Goal: Find specific page/section: Find specific page/section

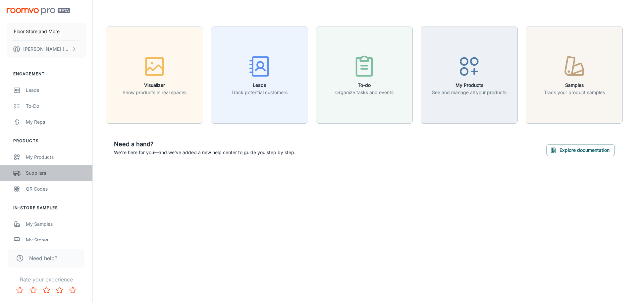
click at [56, 174] on div "Suppliers" at bounding box center [56, 172] width 60 height 7
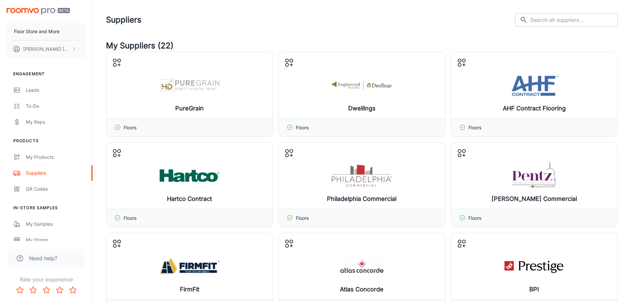
click at [570, 24] on input "text" at bounding box center [574, 19] width 87 height 13
type input "marazzi"
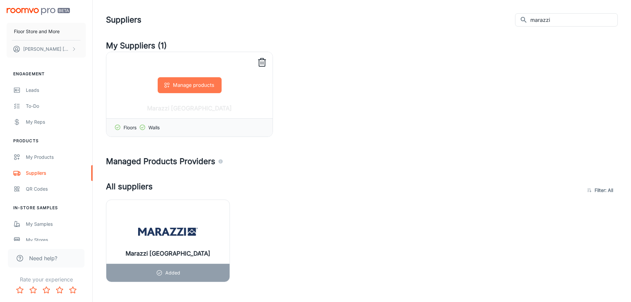
click at [197, 86] on button "Manage products" at bounding box center [190, 85] width 64 height 16
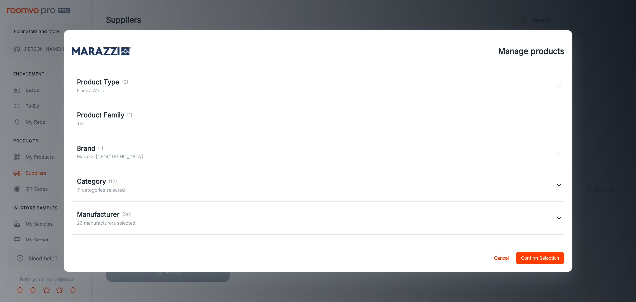
scroll to position [47, 0]
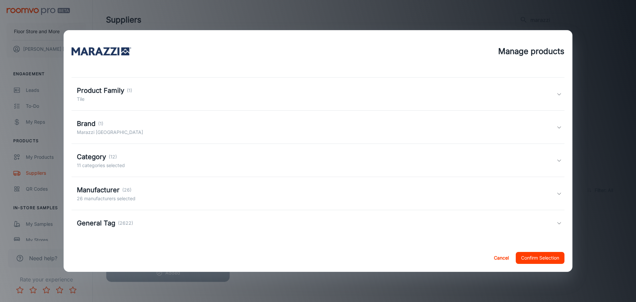
click at [170, 163] on div "Category (12) 11 categories selected" at bounding box center [317, 160] width 480 height 17
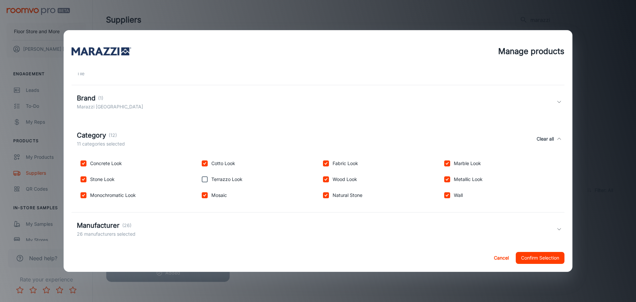
scroll to position [108, 0]
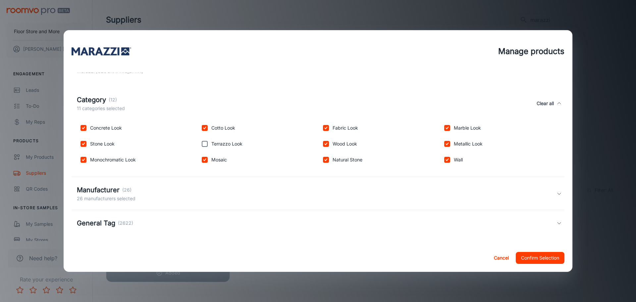
click at [226, 139] on div "Terrazzo Look" at bounding box center [256, 143] width 121 height 16
click at [203, 145] on input "checkbox" at bounding box center [204, 143] width 13 height 13
checkbox input "true"
click at [213, 197] on div "Manufacturer (26) 26 manufacturers selected" at bounding box center [317, 193] width 480 height 17
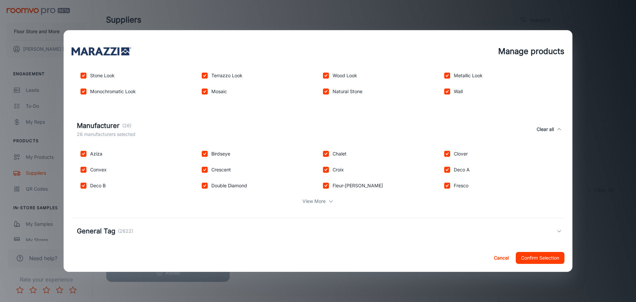
scroll to position [184, 0]
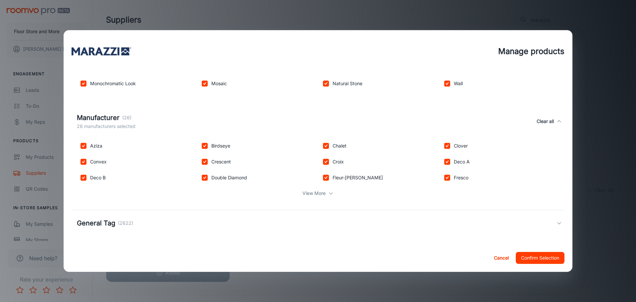
click at [322, 197] on div "View More" at bounding box center [318, 193] width 483 height 13
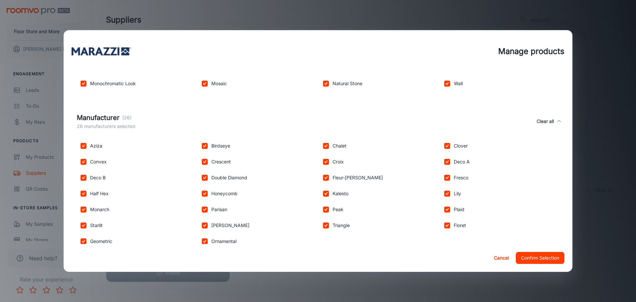
scroll to position [248, 0]
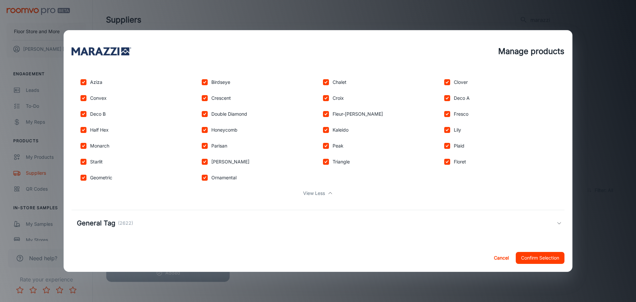
click at [266, 225] on div "General Tag (2622)" at bounding box center [317, 223] width 480 height 10
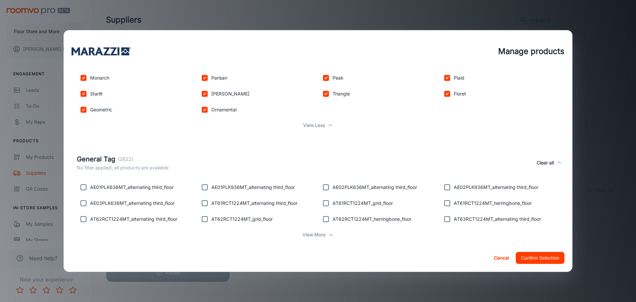
scroll to position [326, 0]
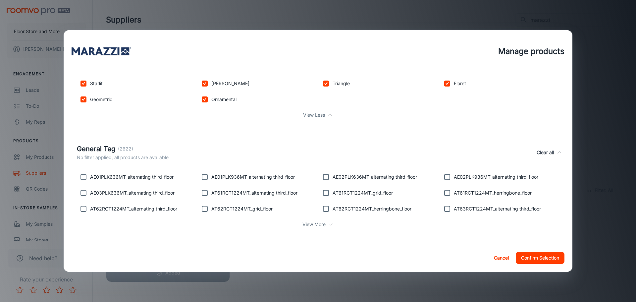
click at [539, 258] on button "Confirm Selection" at bounding box center [540, 258] width 49 height 12
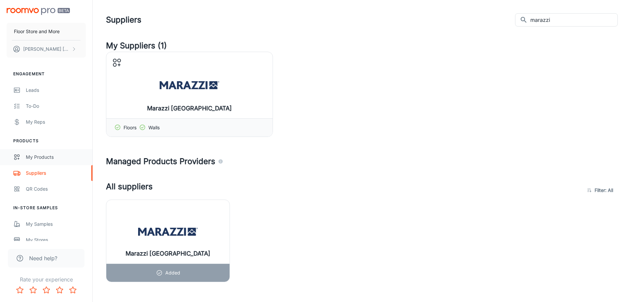
click at [38, 162] on link "My Products" at bounding box center [46, 157] width 92 height 16
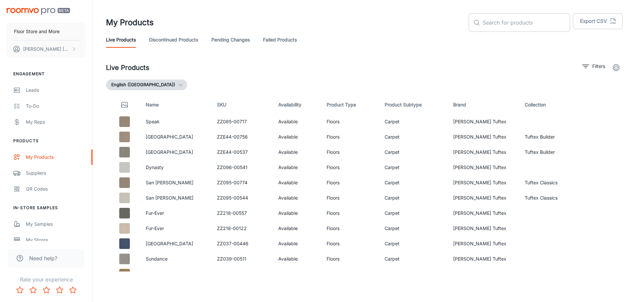
click at [510, 26] on input "text" at bounding box center [526, 22] width 87 height 19
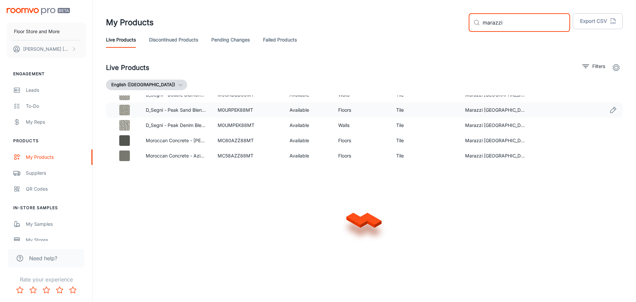
scroll to position [1904, 0]
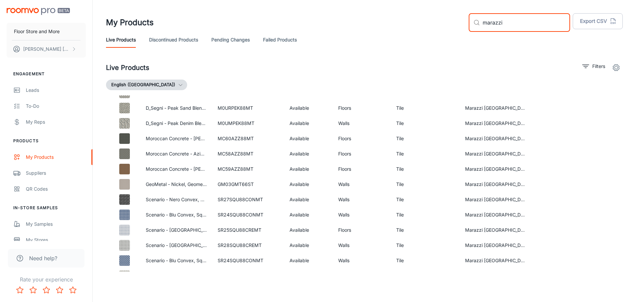
click at [517, 22] on input "marazzi" at bounding box center [526, 22] width 87 height 19
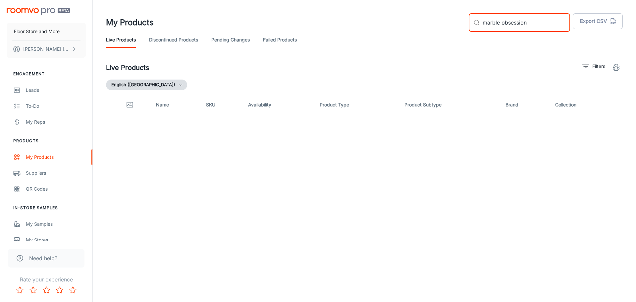
click at [524, 21] on input "marble obsession" at bounding box center [526, 22] width 87 height 19
type input "rice"
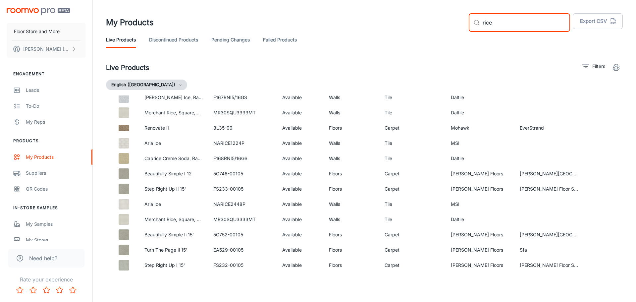
scroll to position [66, 0]
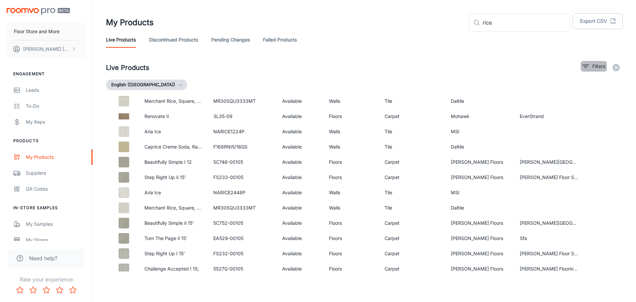
click at [586, 64] on icon "filter" at bounding box center [586, 66] width 8 height 8
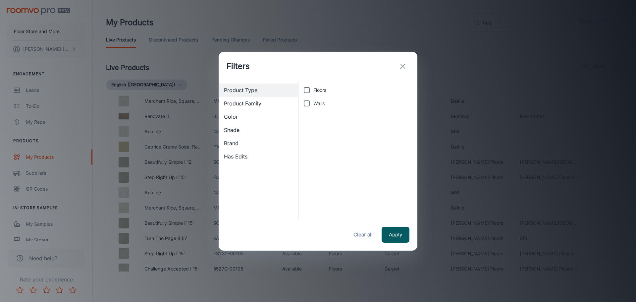
click at [263, 139] on div "Brand" at bounding box center [259, 143] width 80 height 13
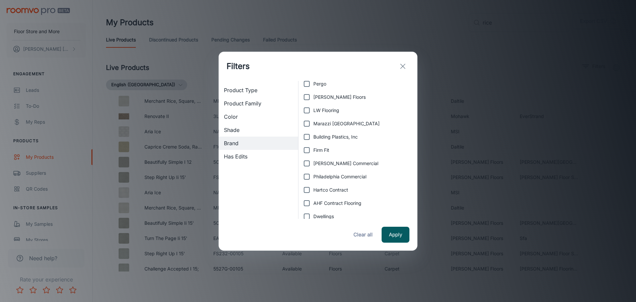
scroll to position [133, 0]
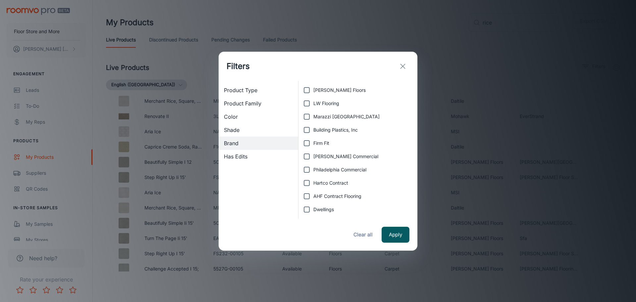
click at [329, 117] on span "Marazzi [GEOGRAPHIC_DATA]" at bounding box center [347, 116] width 66 height 7
click at [314, 117] on input "Marazzi [GEOGRAPHIC_DATA]" at bounding box center [306, 116] width 13 height 13
checkbox input "true"
click at [307, 127] on input "Building Plastics, Inc" at bounding box center [306, 129] width 13 height 13
checkbox input "true"
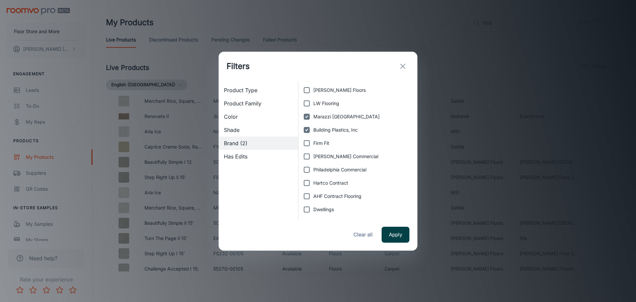
click at [395, 232] on button "Apply" at bounding box center [396, 235] width 28 height 16
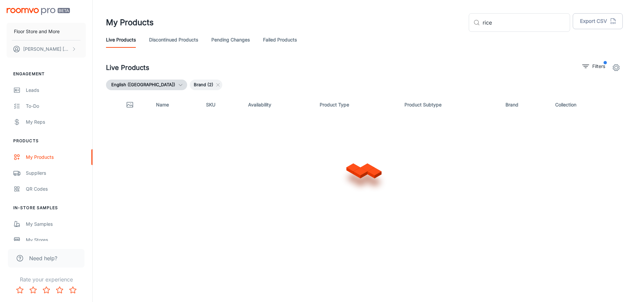
scroll to position [0, 0]
